Goal: Task Accomplishment & Management: Use online tool/utility

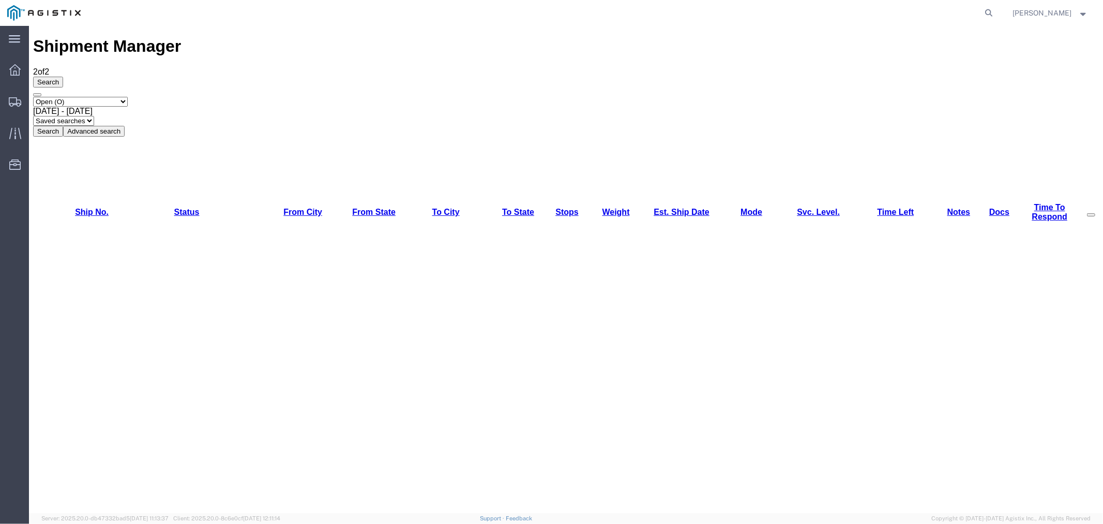
click at [248, 188] on div "Shipment Manager 2 of 2 Search Select status Active (AC, O, P) All Approved Awa…" at bounding box center [566, 509] width 1066 height 946
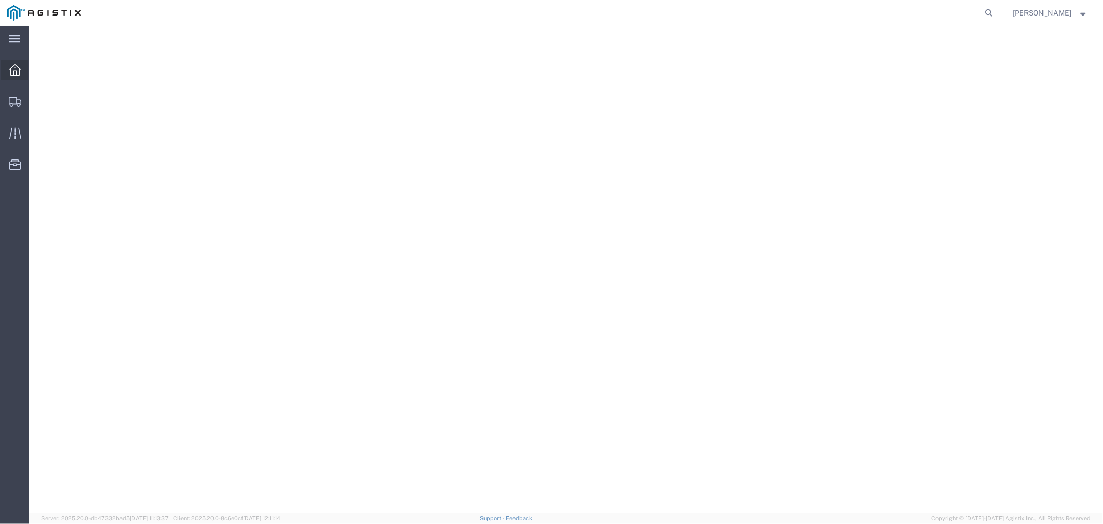
click at [17, 63] on div at bounding box center [15, 69] width 29 height 21
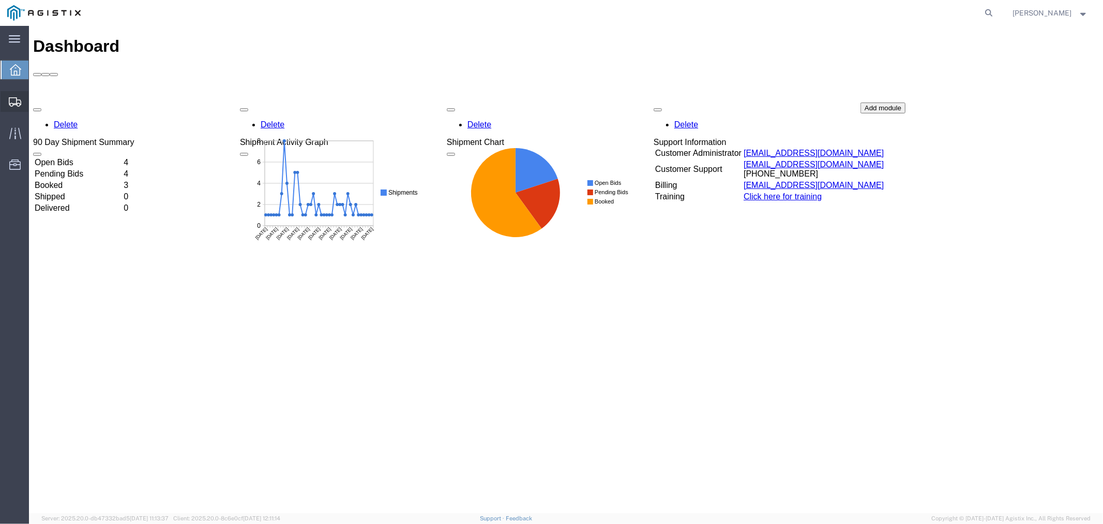
click at [36, 97] on span "Shipments" at bounding box center [31, 101] width 7 height 21
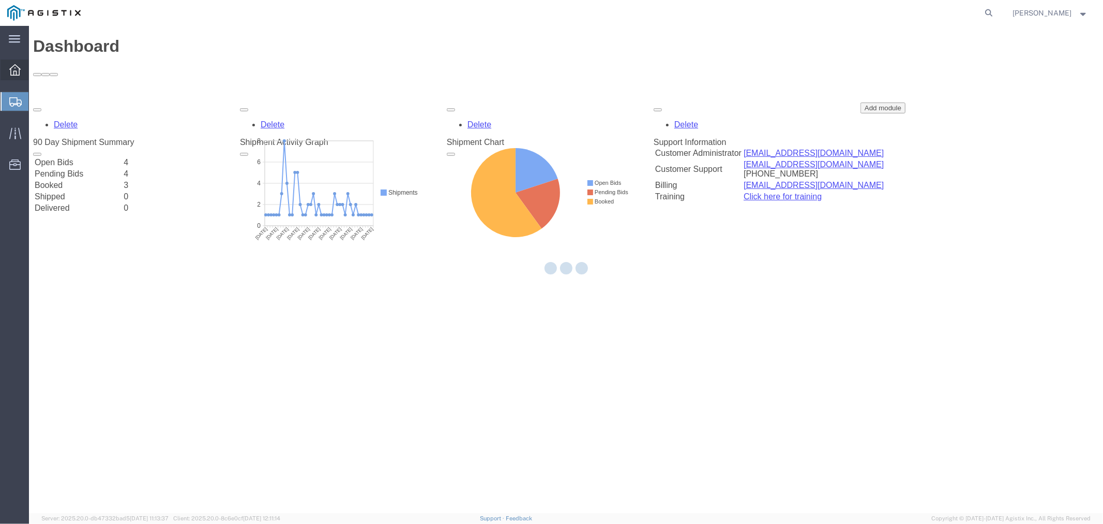
click at [21, 71] on div at bounding box center [15, 69] width 29 height 21
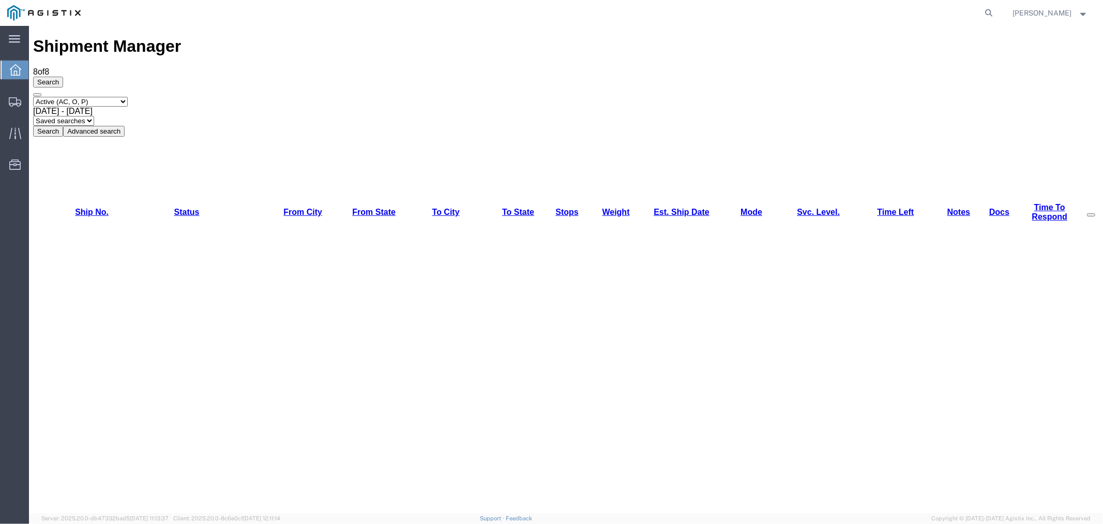
click at [20, 70] on icon at bounding box center [15, 69] width 11 height 11
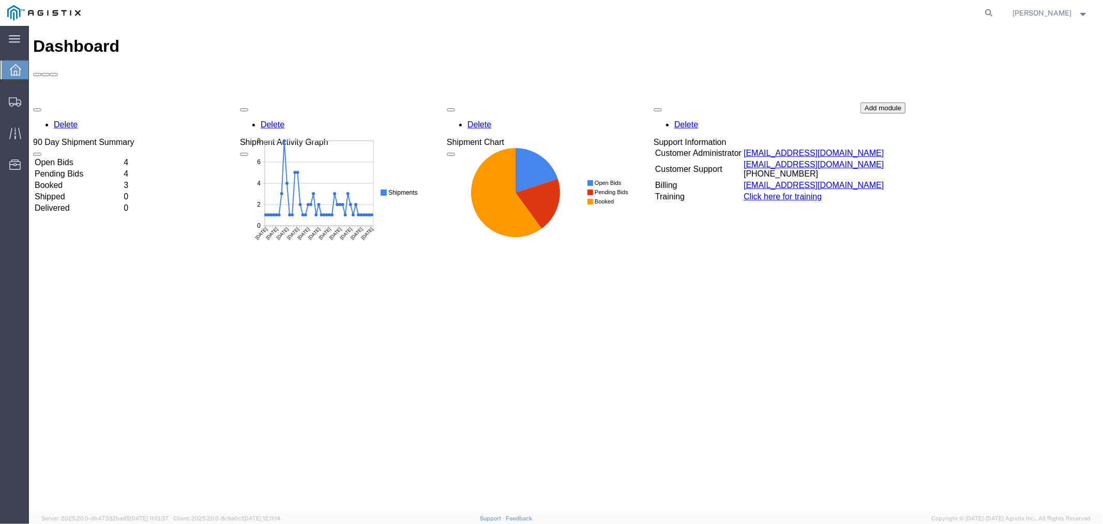
click at [85, 157] on td "Open Bids" at bounding box center [78, 162] width 88 height 10
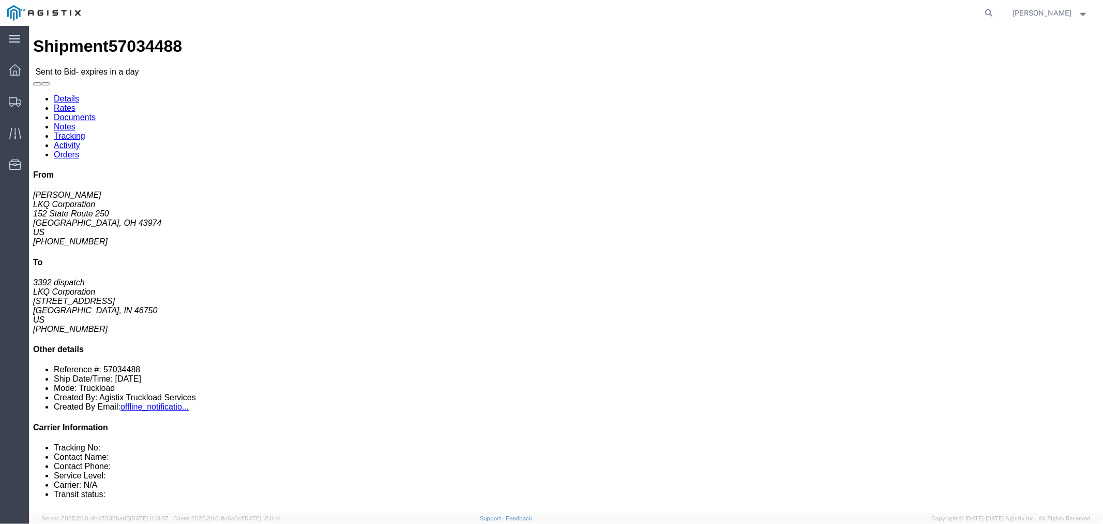
click button "button"
click at [21, 70] on div at bounding box center [15, 69] width 29 height 21
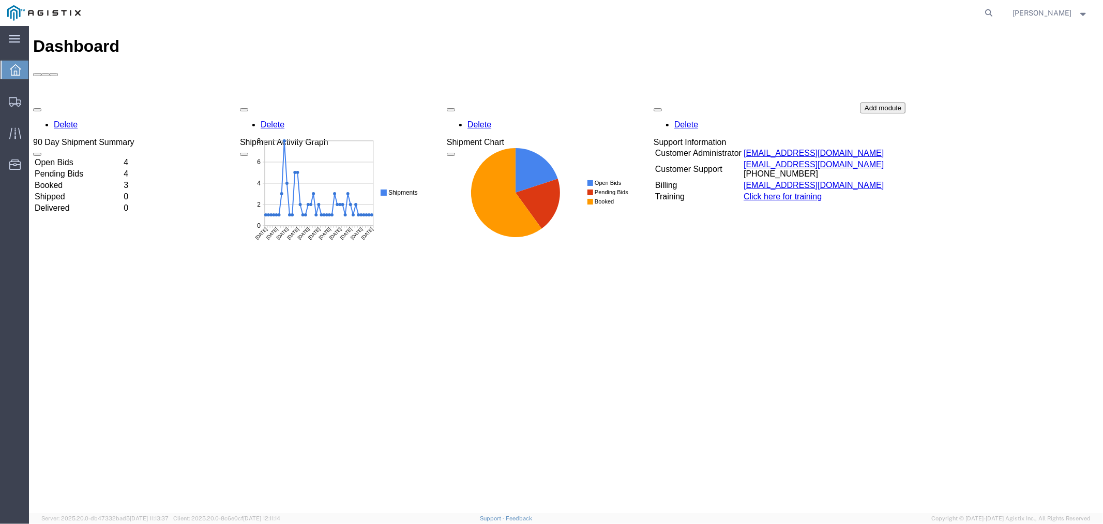
click at [87, 157] on td "Open Bids" at bounding box center [78, 162] width 88 height 10
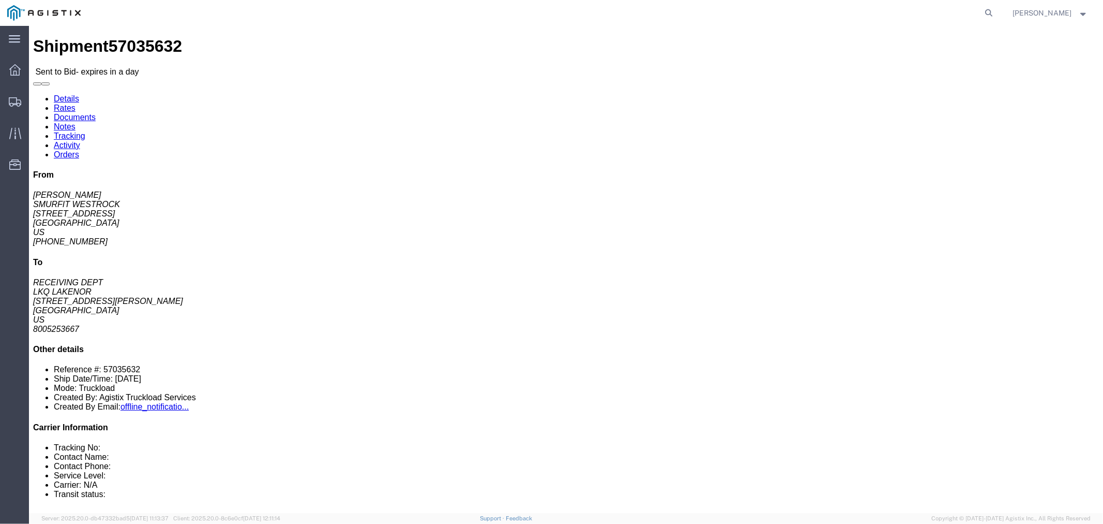
click button "button"
click link "Notes"
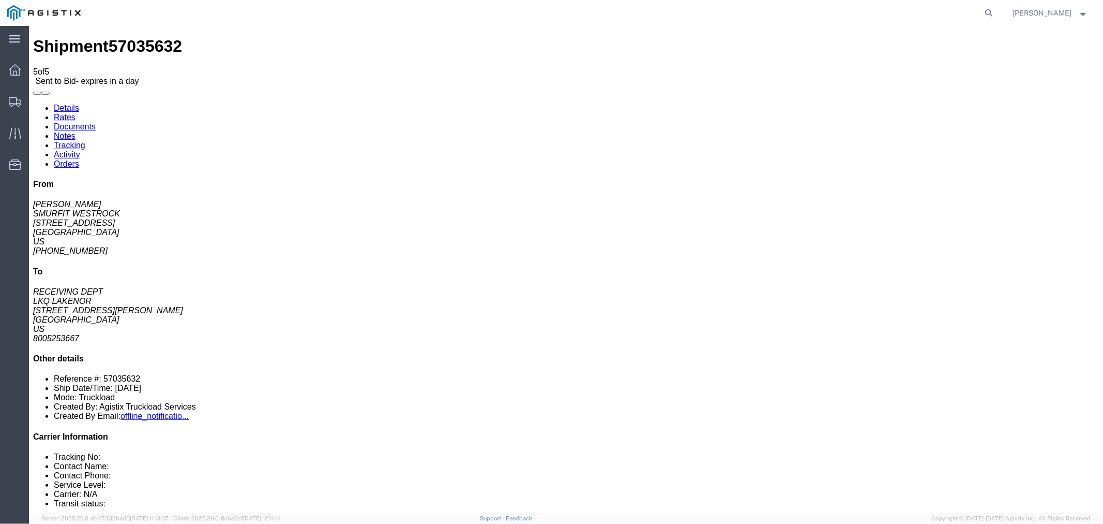
click at [75, 112] on link "Rates" at bounding box center [64, 116] width 22 height 9
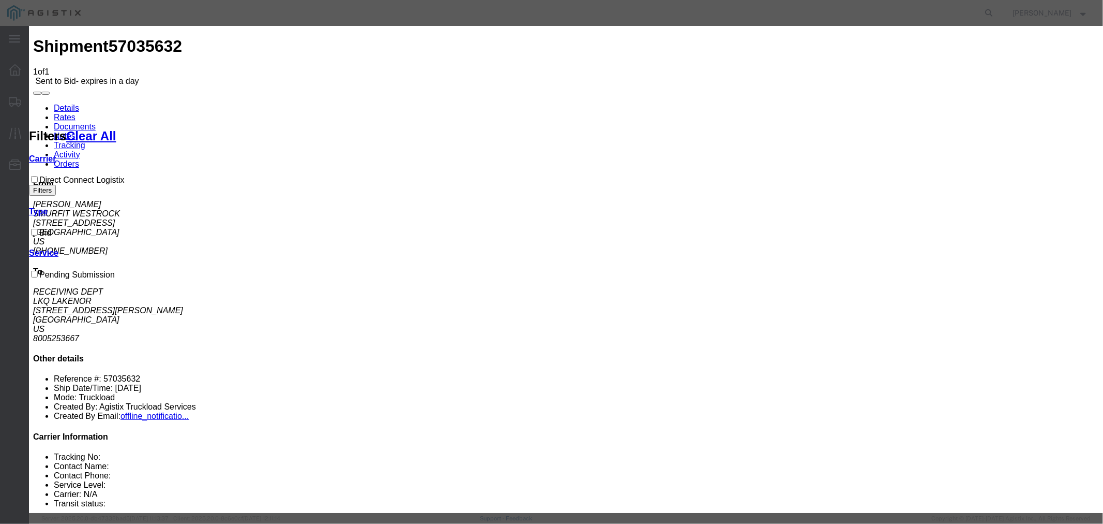
select select "4506"
drag, startPoint x: 583, startPoint y: 118, endPoint x: 598, endPoint y: 126, distance: 16.7
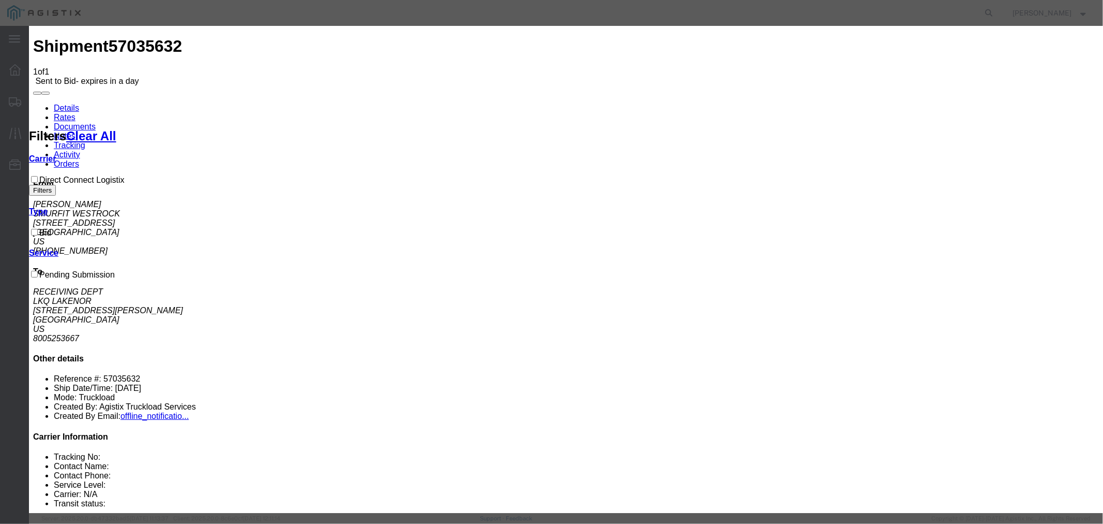
select select "15907"
type input "DCL"
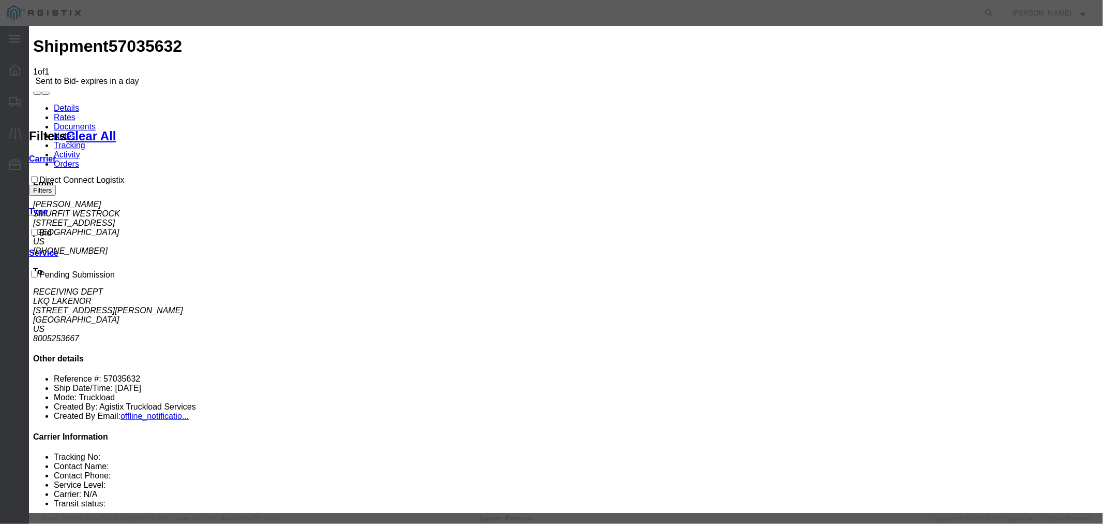
type input "675"
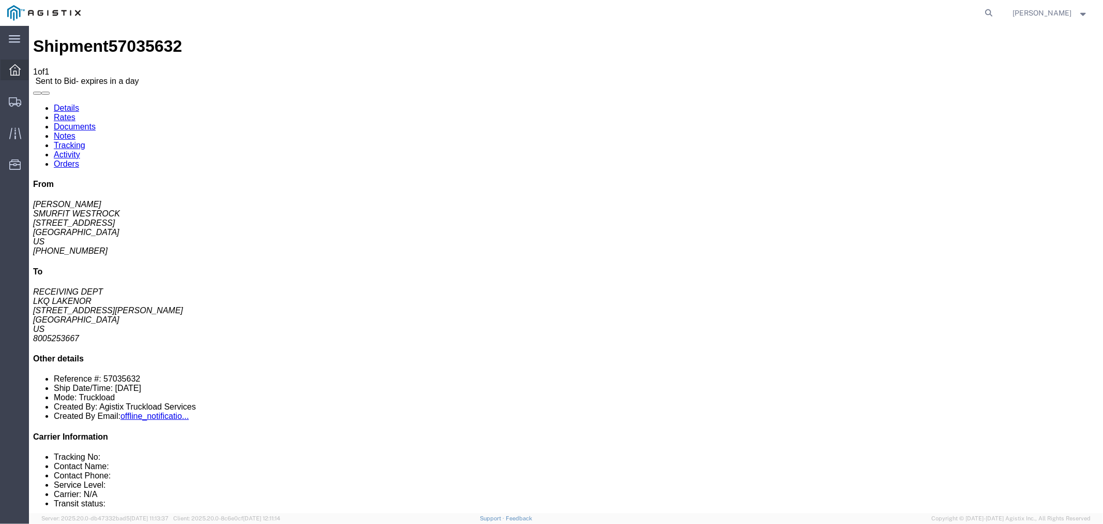
click at [5, 69] on div at bounding box center [15, 69] width 29 height 21
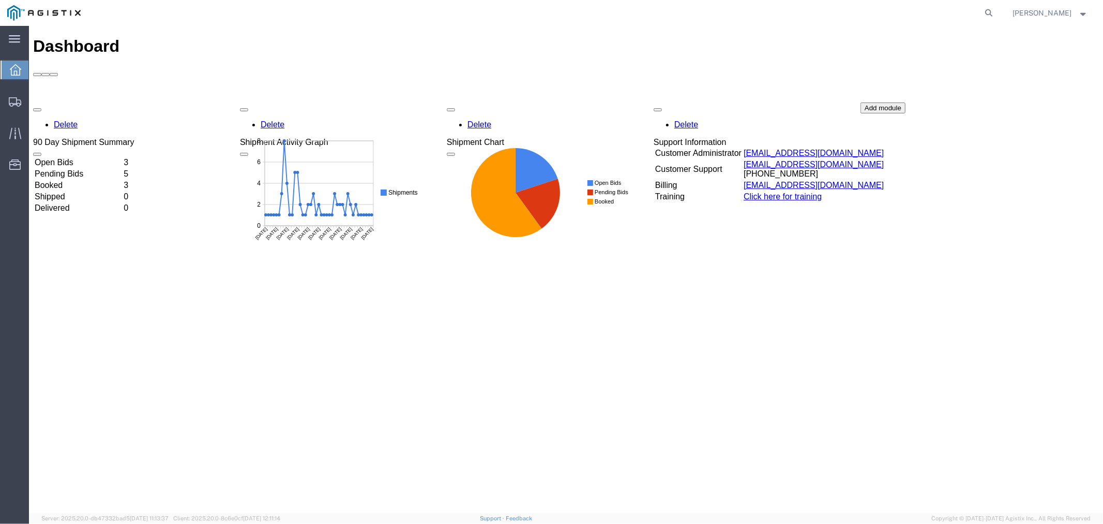
click at [68, 102] on div "Delete 90 Day Shipment Summary Open Bids 3 Pending Bids 5 Booked 3 Shipped 0 De…" at bounding box center [566, 179] width 1066 height 155
click at [84, 157] on td "Open Bids" at bounding box center [78, 162] width 88 height 10
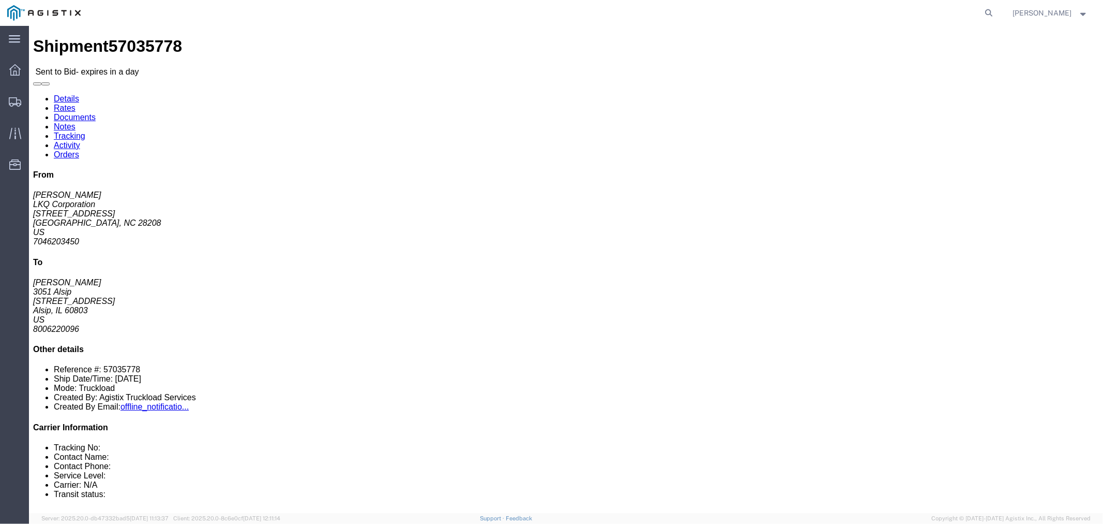
click button "button"
click link "Notes"
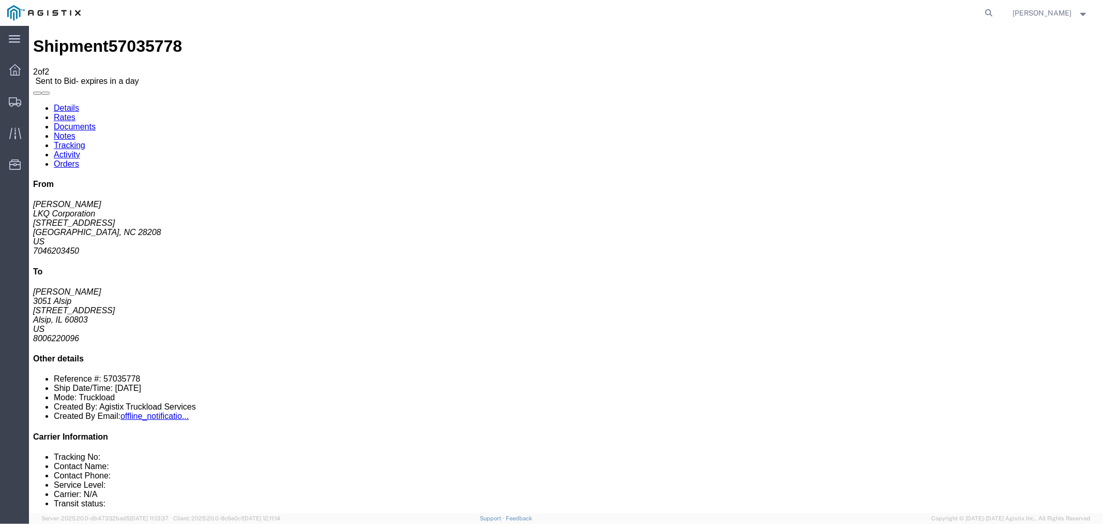
click at [75, 112] on link "Rates" at bounding box center [64, 116] width 22 height 9
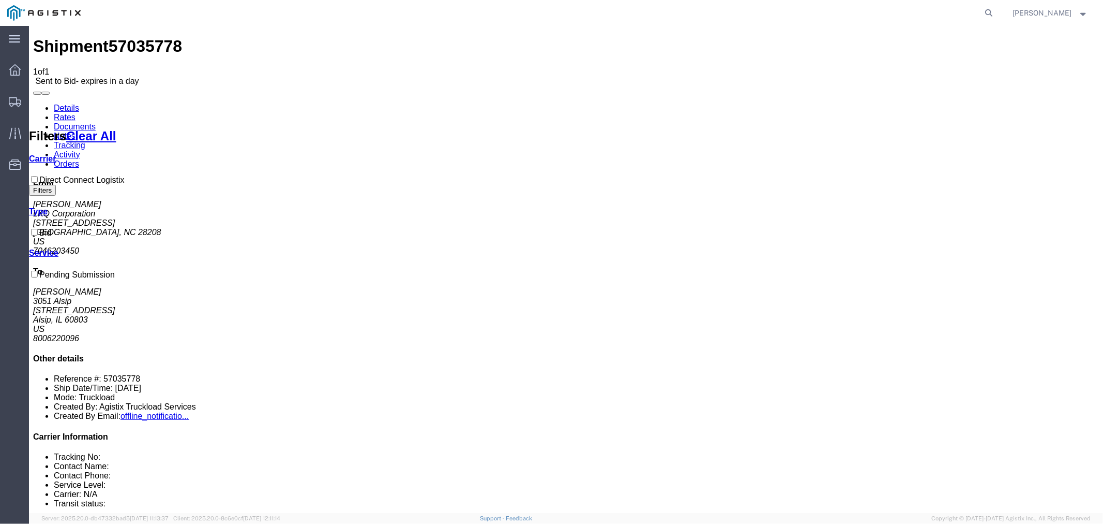
click at [75, 131] on link "Notes" at bounding box center [64, 135] width 22 height 9
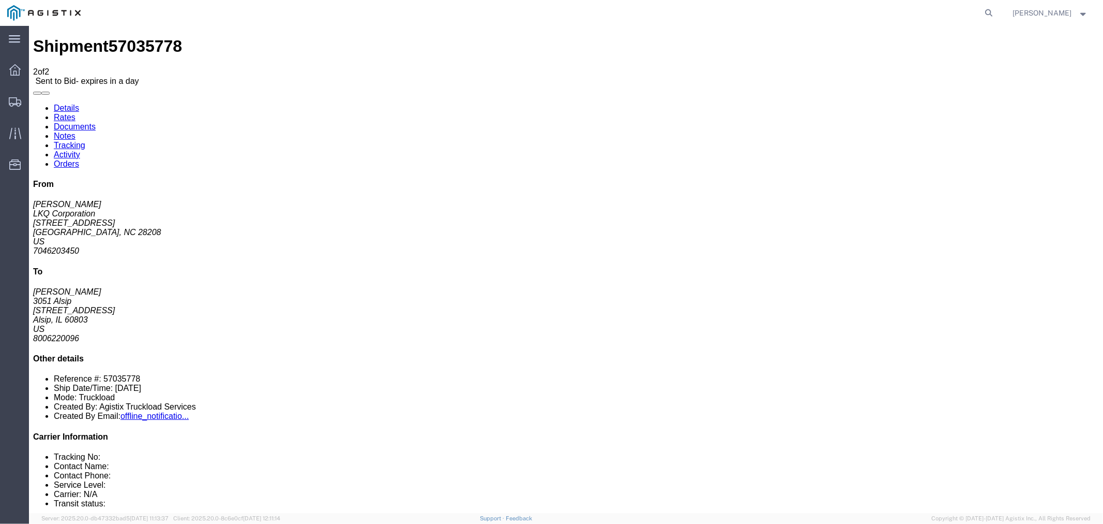
click at [75, 112] on link "Rates" at bounding box center [64, 116] width 22 height 9
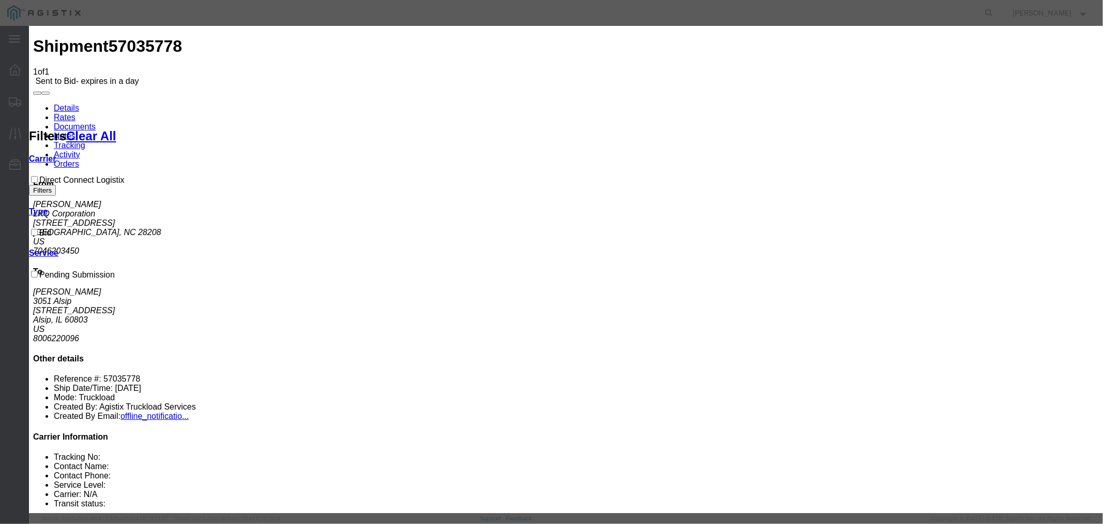
select select "4506"
select select "15907"
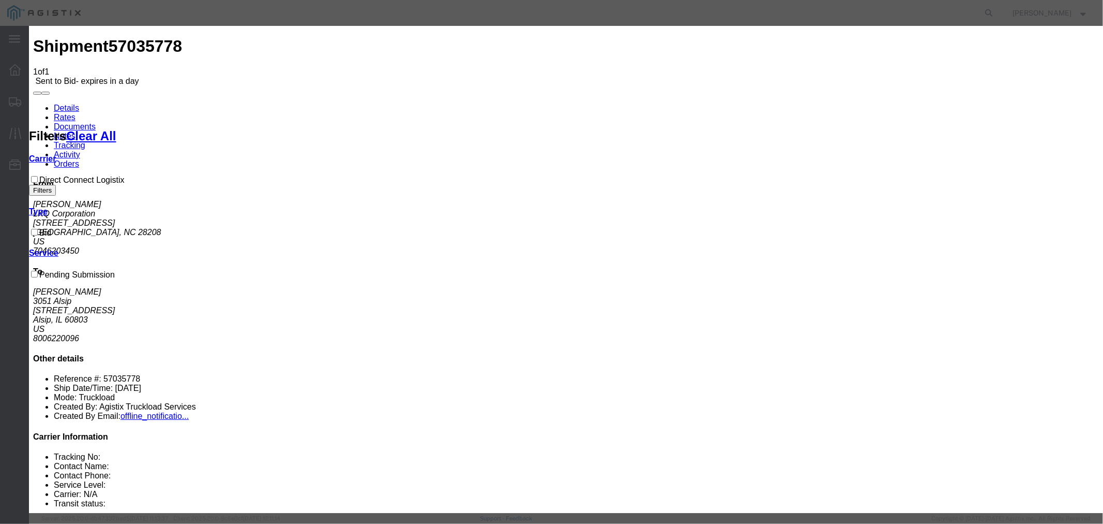
type input "DCL"
type input "1450"
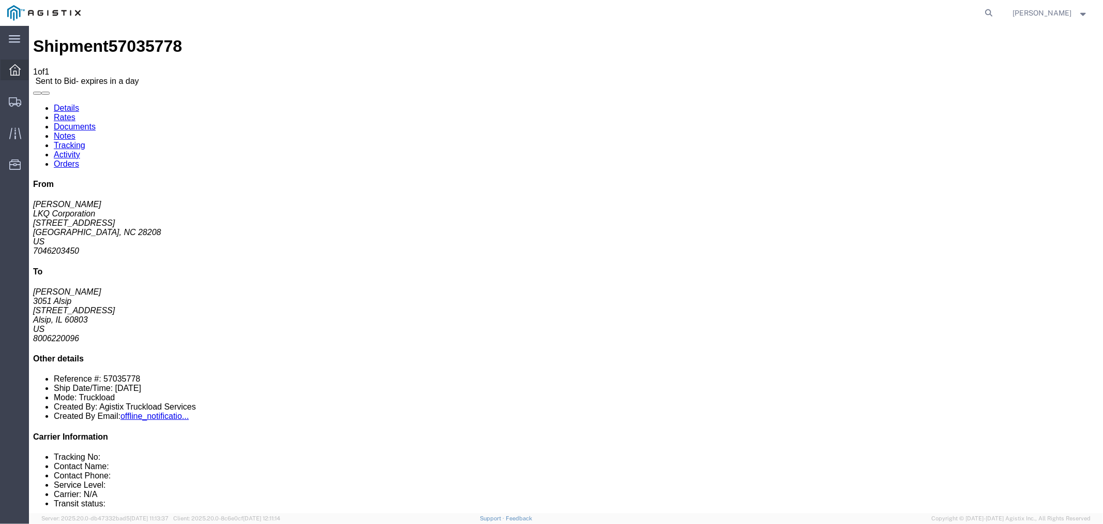
click at [11, 76] on div at bounding box center [15, 69] width 29 height 21
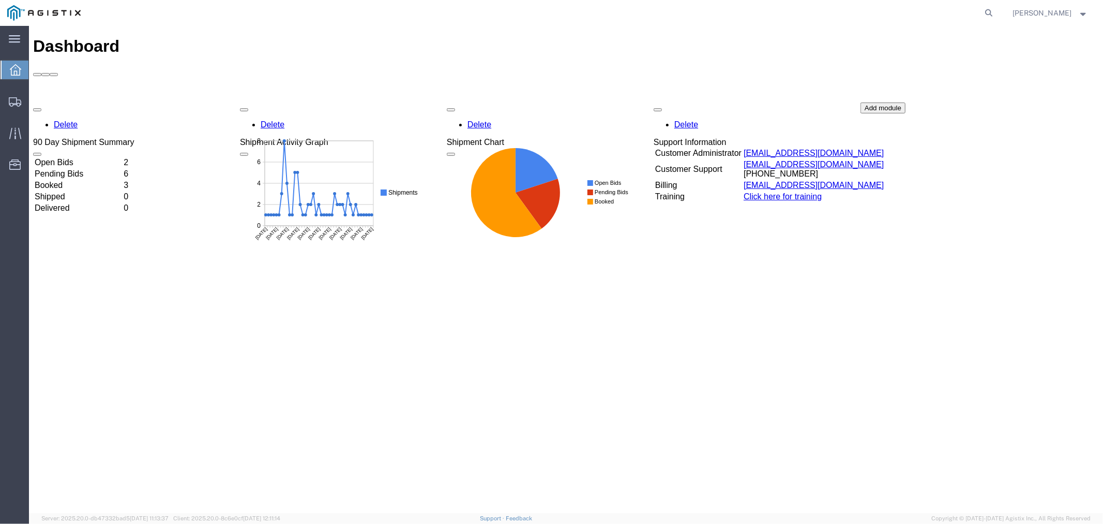
click at [79, 102] on div "Delete 90 Day Shipment Summary Open Bids 2 Pending Bids 6 Booked 3 Shipped 0 De…" at bounding box center [566, 179] width 1066 height 155
click at [77, 157] on td "Open Bids" at bounding box center [78, 162] width 88 height 10
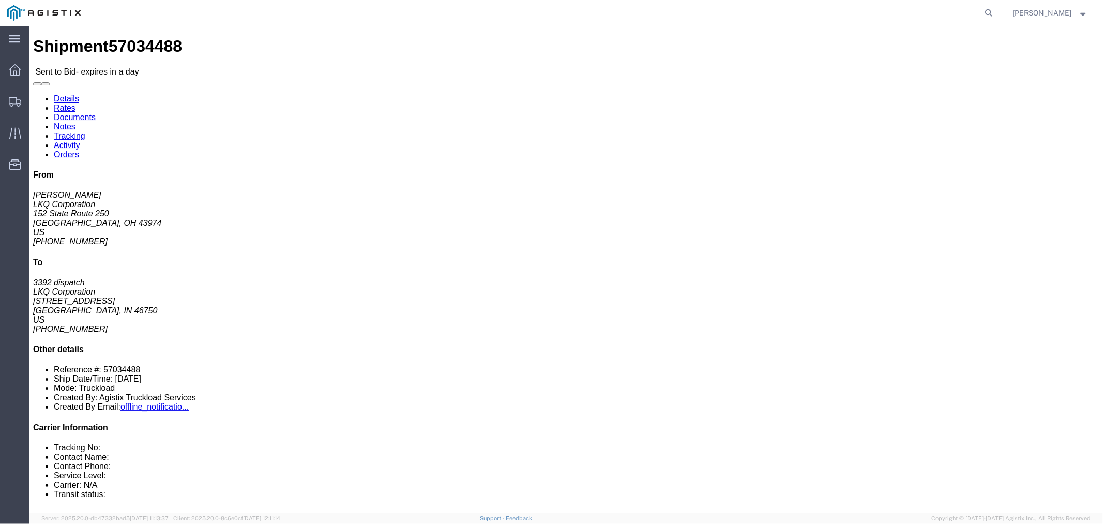
click link "Notes"
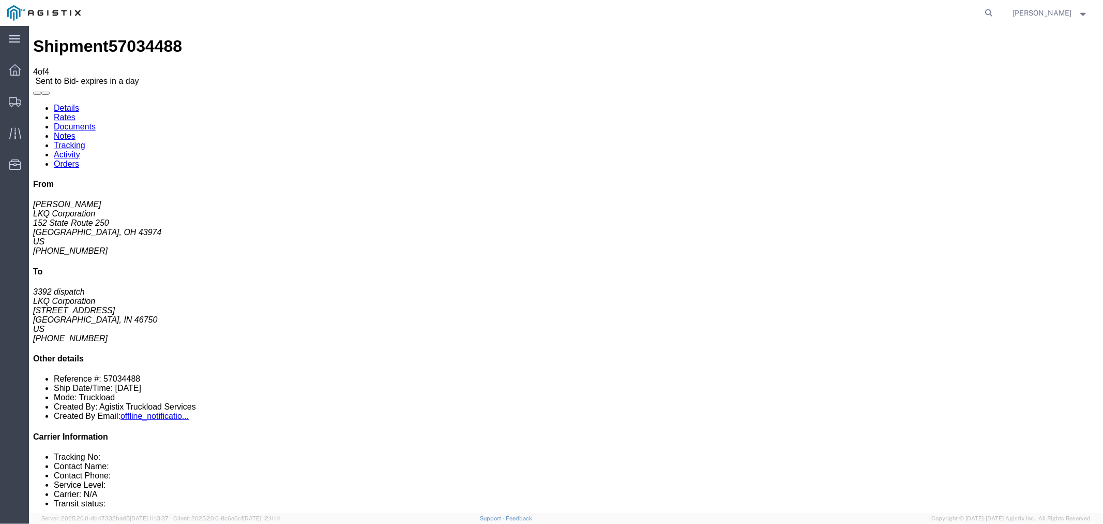
click at [75, 112] on link "Rates" at bounding box center [64, 116] width 22 height 9
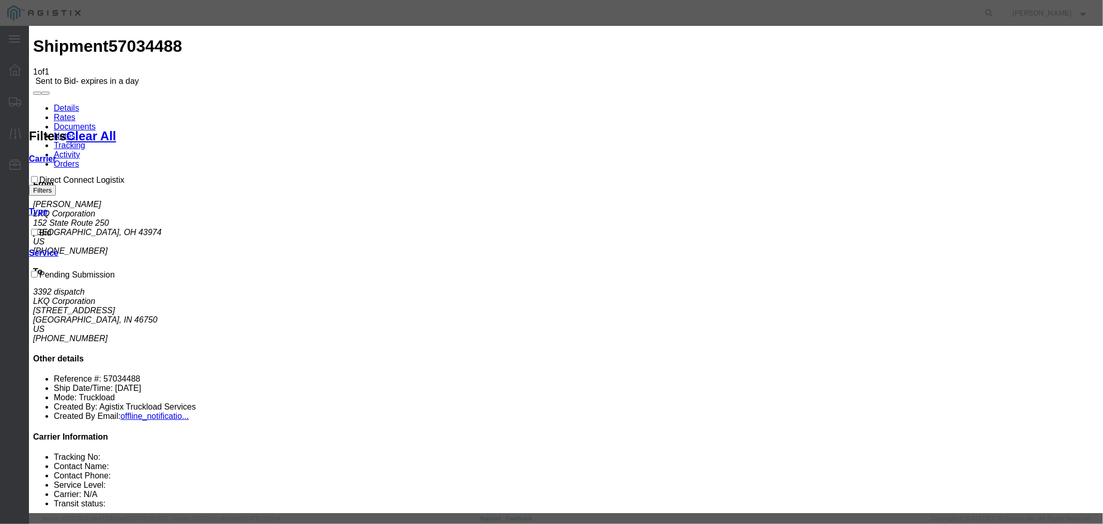
drag, startPoint x: 435, startPoint y: 121, endPoint x: 436, endPoint y: 127, distance: 5.8
select select "4506"
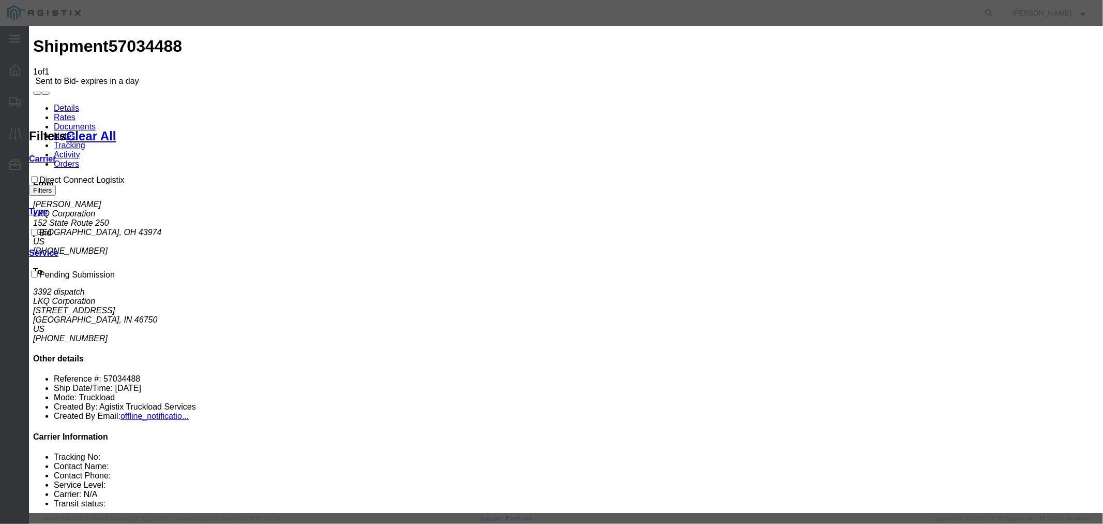
select select "15907"
type input "DCL"
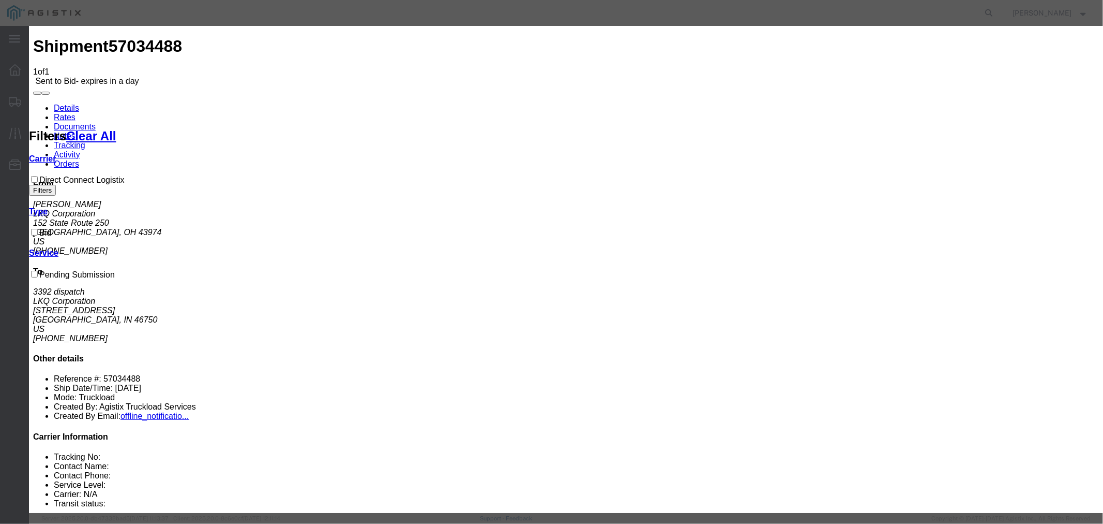
type input "8"
type input "725"
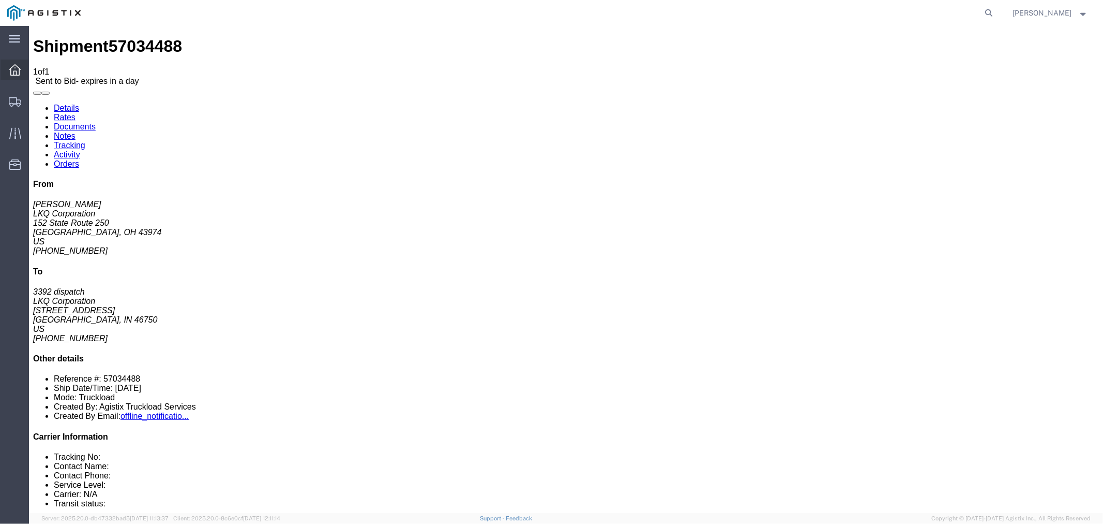
click at [17, 70] on icon at bounding box center [14, 69] width 11 height 11
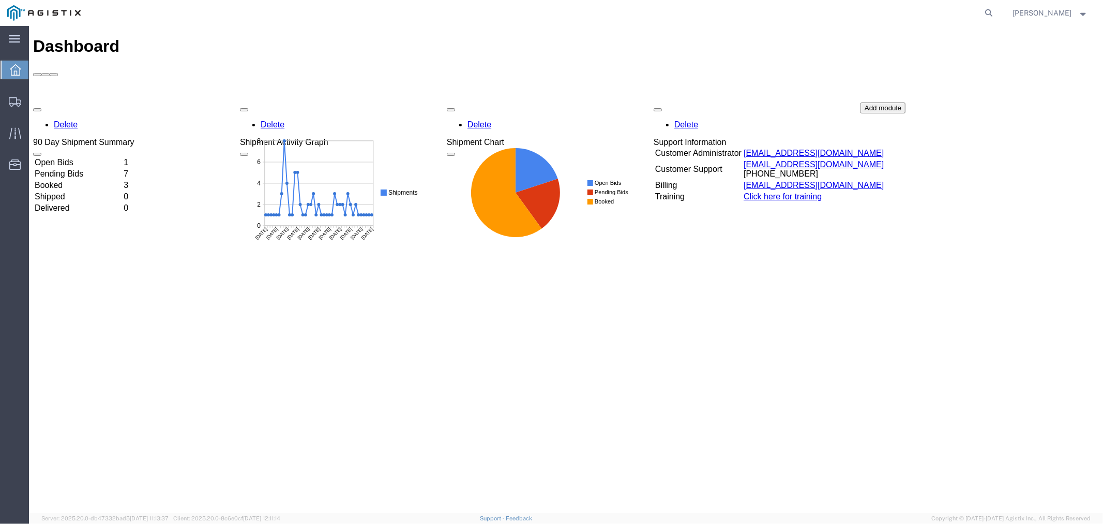
click at [82, 157] on td "Open Bids" at bounding box center [78, 162] width 88 height 10
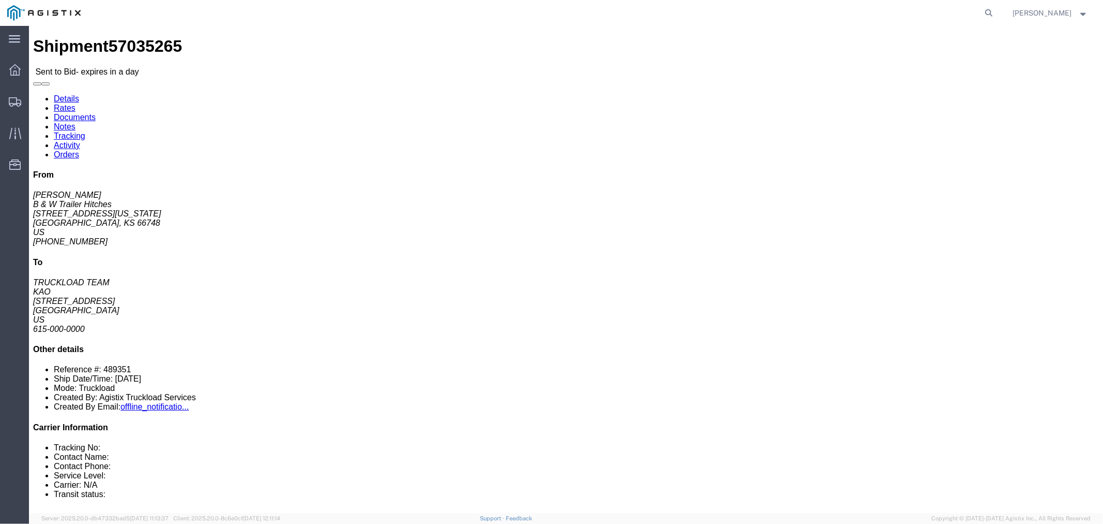
drag, startPoint x: 93, startPoint y: 243, endPoint x: 98, endPoint y: 241, distance: 6.1
click button "button"
click link "Notes"
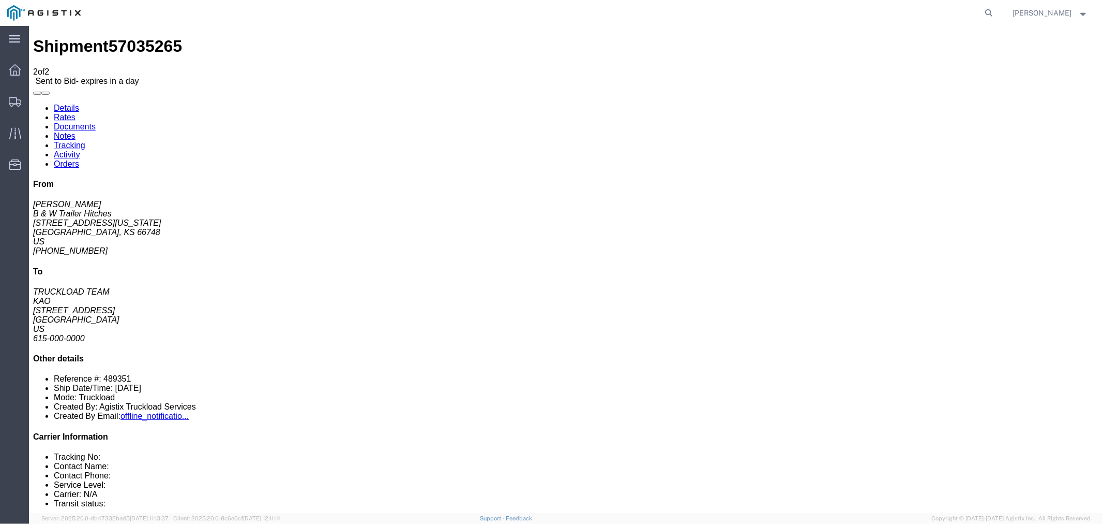
click at [75, 112] on link "Rates" at bounding box center [64, 116] width 22 height 9
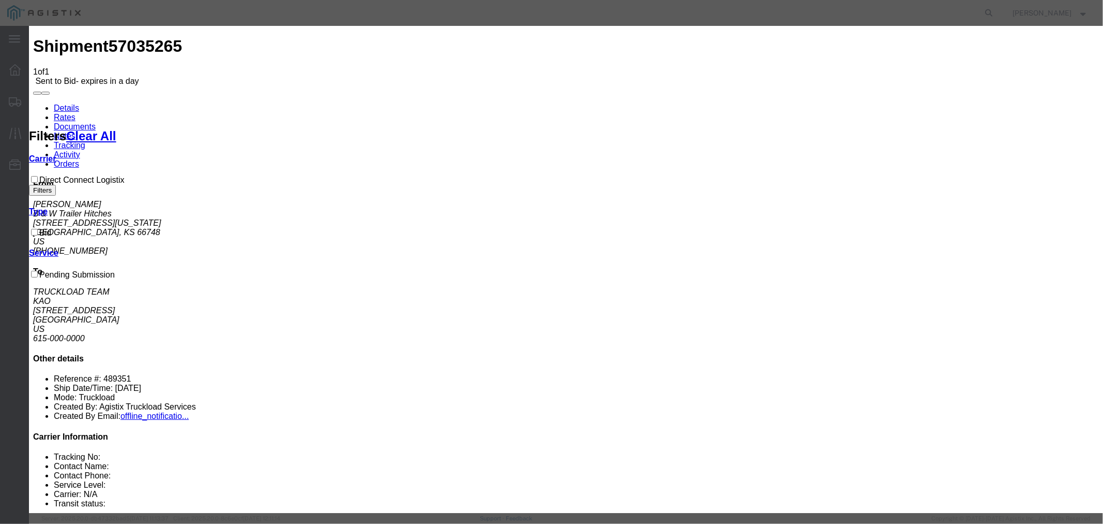
drag, startPoint x: 412, startPoint y: 124, endPoint x: 418, endPoint y: 127, distance: 6.7
select select "4506"
drag, startPoint x: 577, startPoint y: 114, endPoint x: 597, endPoint y: 124, distance: 22.7
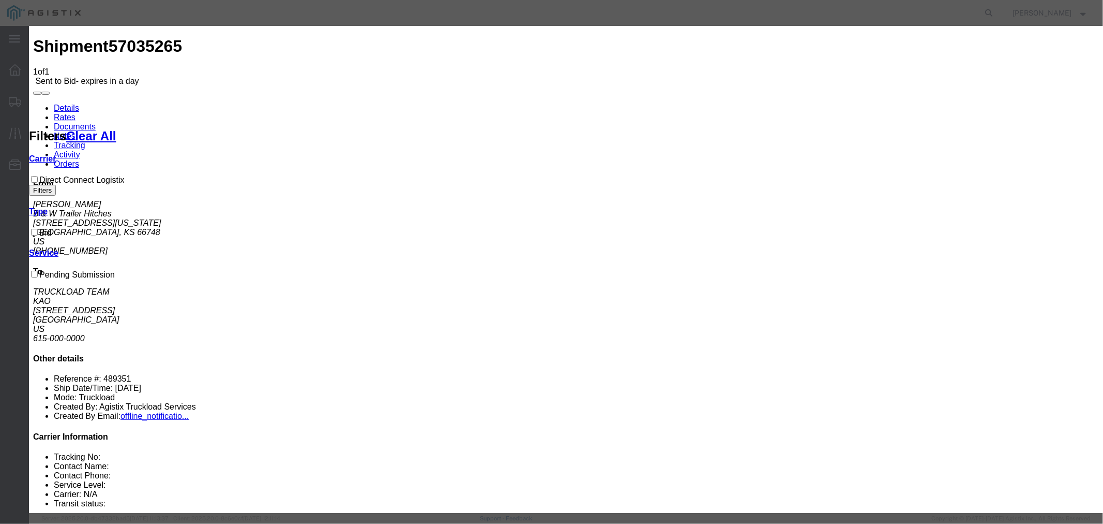
select select "15907"
type input "DCL"
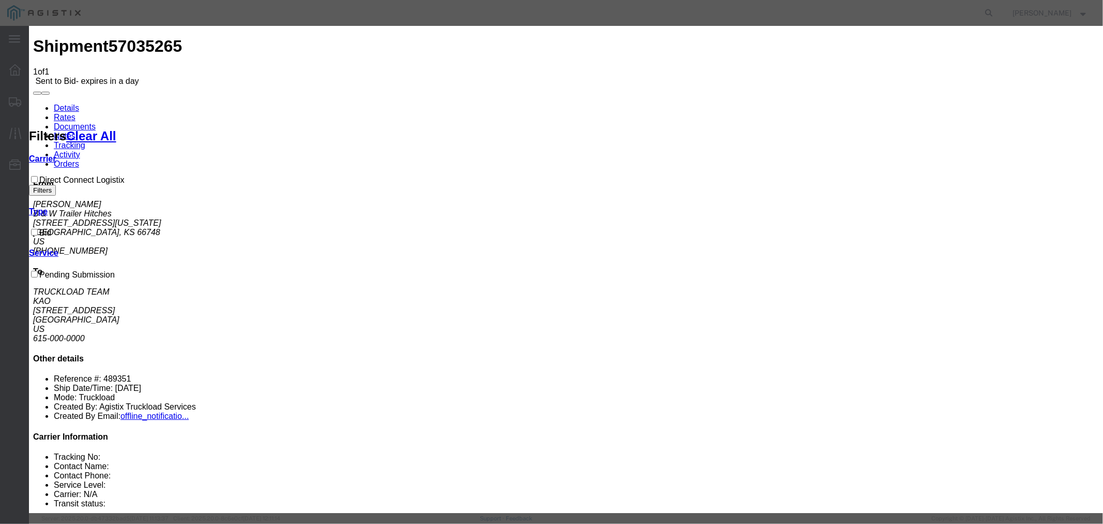
type input "1200"
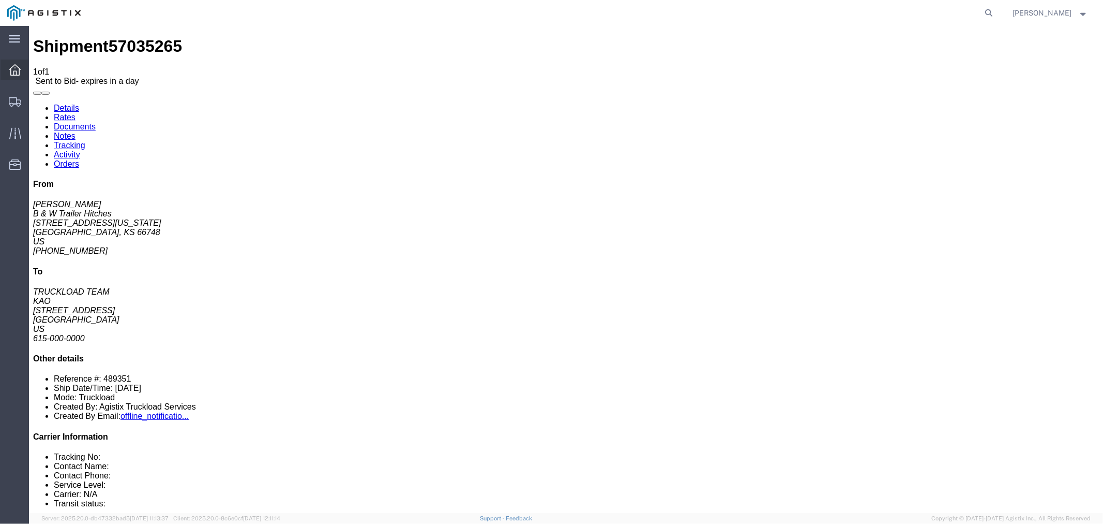
click at [19, 71] on icon at bounding box center [14, 69] width 11 height 11
